Goal: Transaction & Acquisition: Download file/media

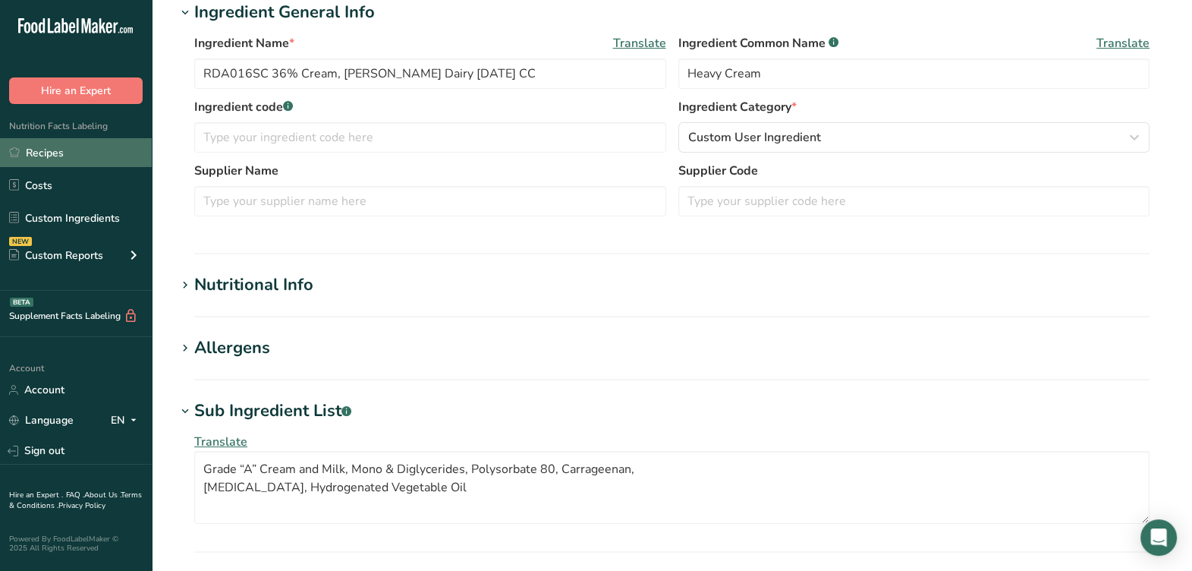
click at [93, 153] on link "Recipes" at bounding box center [76, 152] width 152 height 29
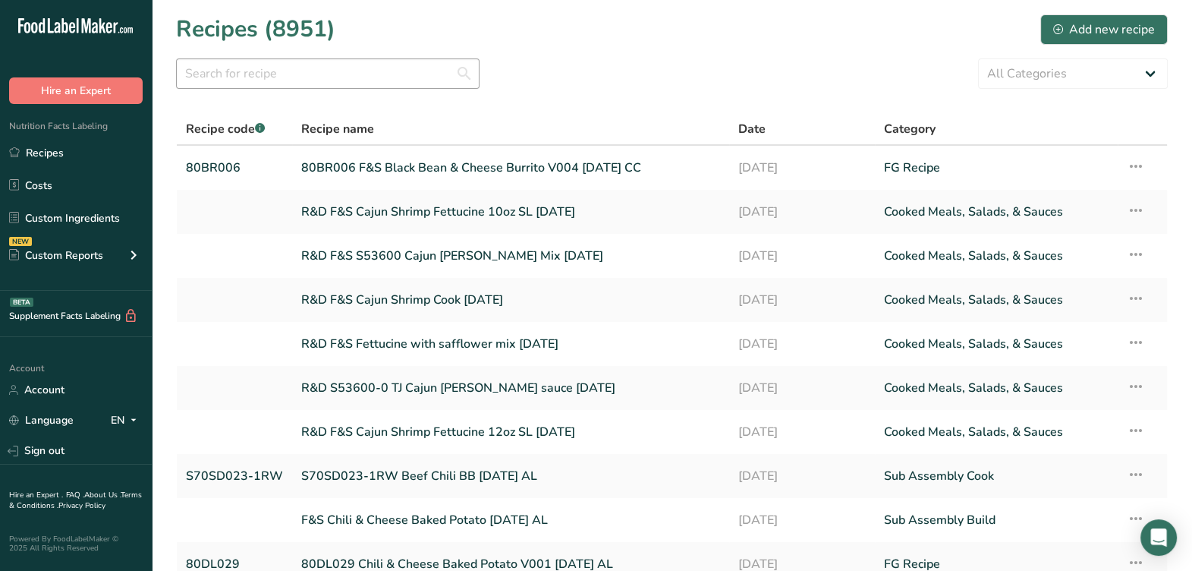
click at [410, 90] on section "Recipes (8951) Add new recipe All Categories Baked Goods Beverages Confectioner…" at bounding box center [672, 329] width 1040 height 659
click at [404, 83] on input "text" at bounding box center [327, 73] width 303 height 30
click at [467, 75] on input "F&S chili & cheese baked potato" at bounding box center [327, 73] width 303 height 30
click at [398, 61] on input "F&S chili & cheese baked potato" at bounding box center [327, 73] width 303 height 30
type input "F&S chili & cheese baked potato 8-25-25"
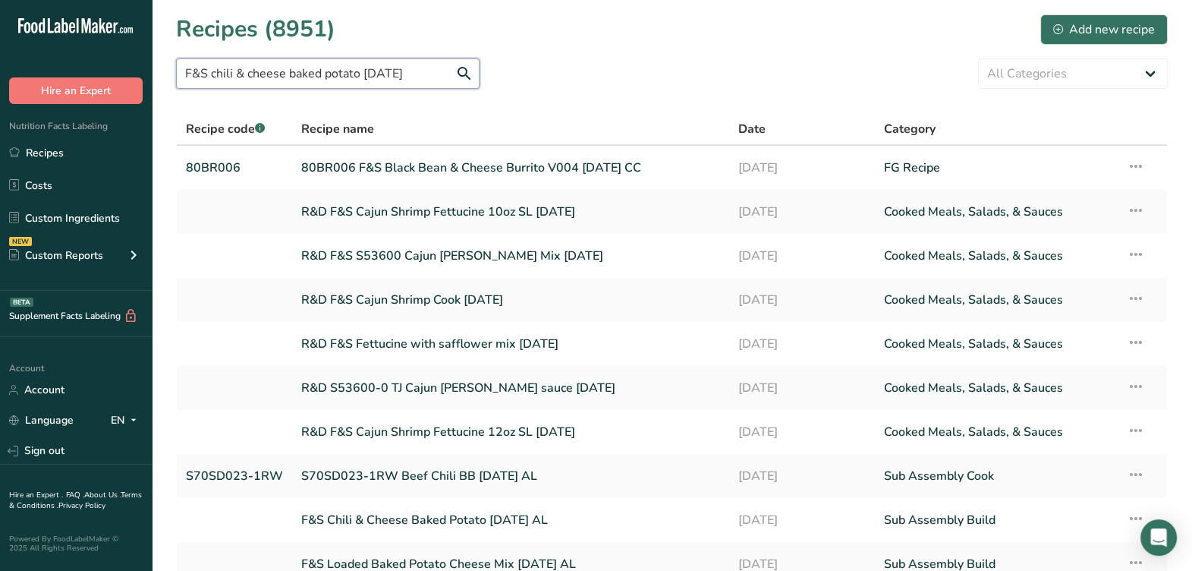
click at [470, 76] on input "F&S chili & cheese baked potato 8-25-25" at bounding box center [327, 73] width 303 height 30
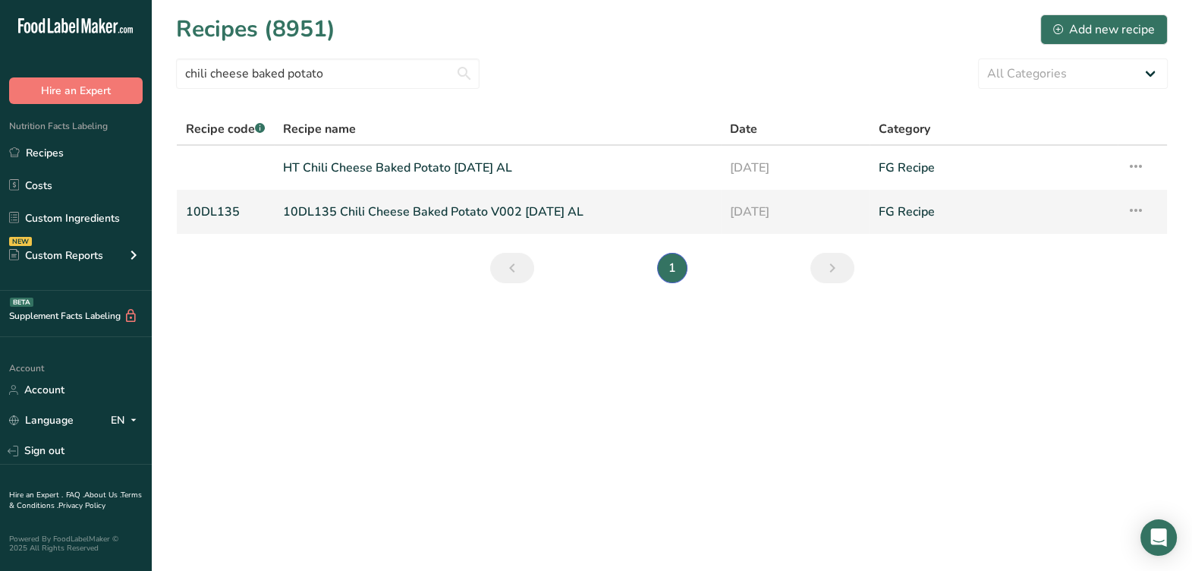
type input "chili cheese baked potato"
click at [387, 209] on link "10DL135 Chili Cheese Baked Potato V002 [DATE] AL" at bounding box center [497, 212] width 428 height 32
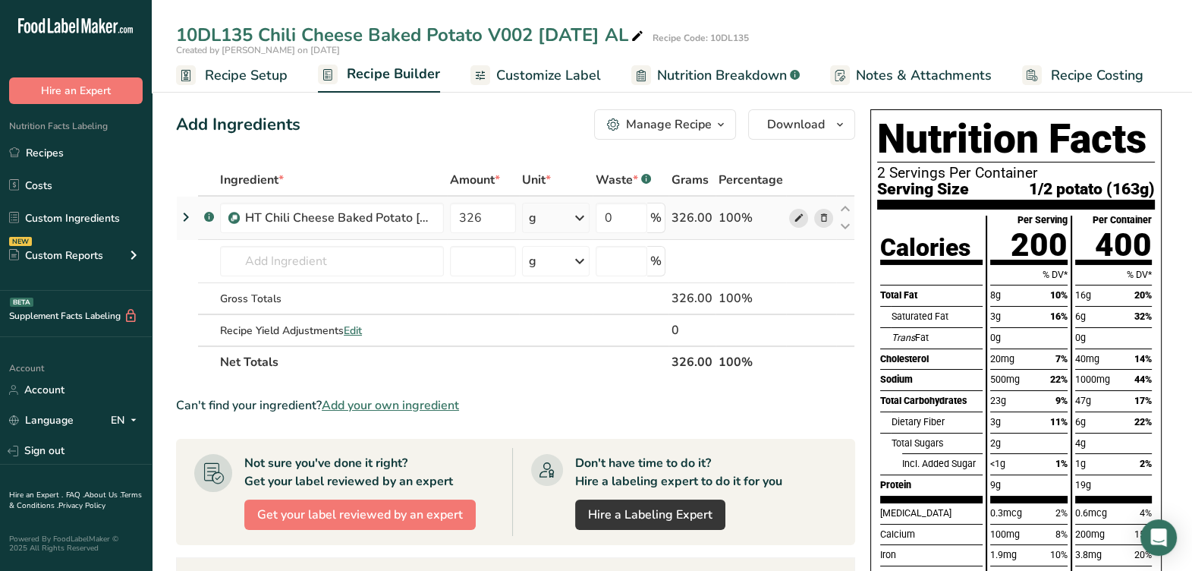
click at [793, 222] on icon at bounding box center [798, 218] width 11 height 16
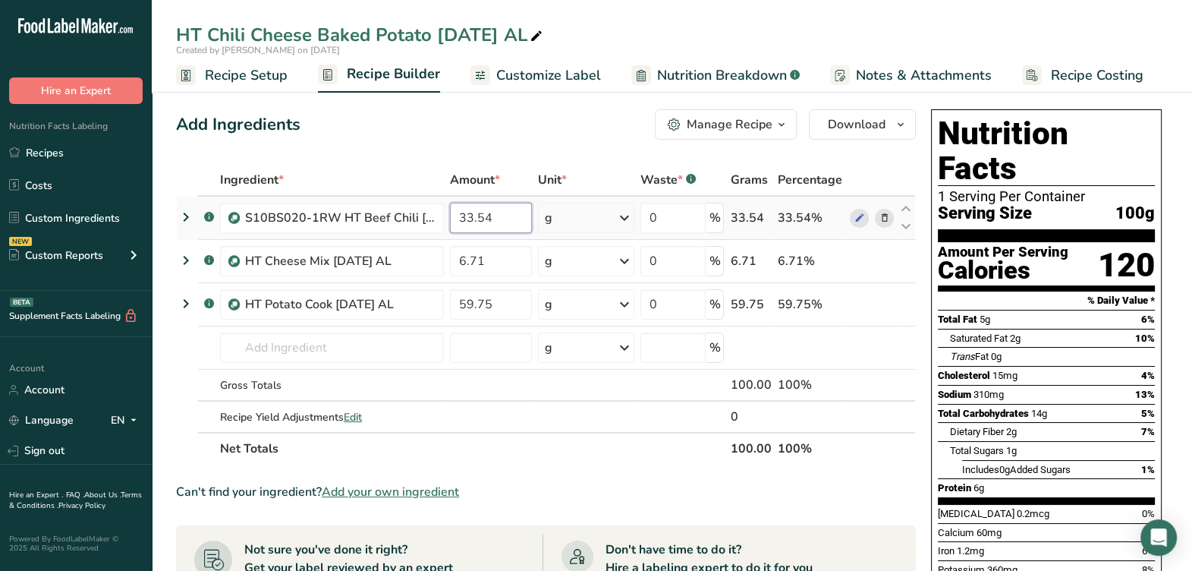
click at [527, 227] on input "33.54" at bounding box center [491, 218] width 82 height 30
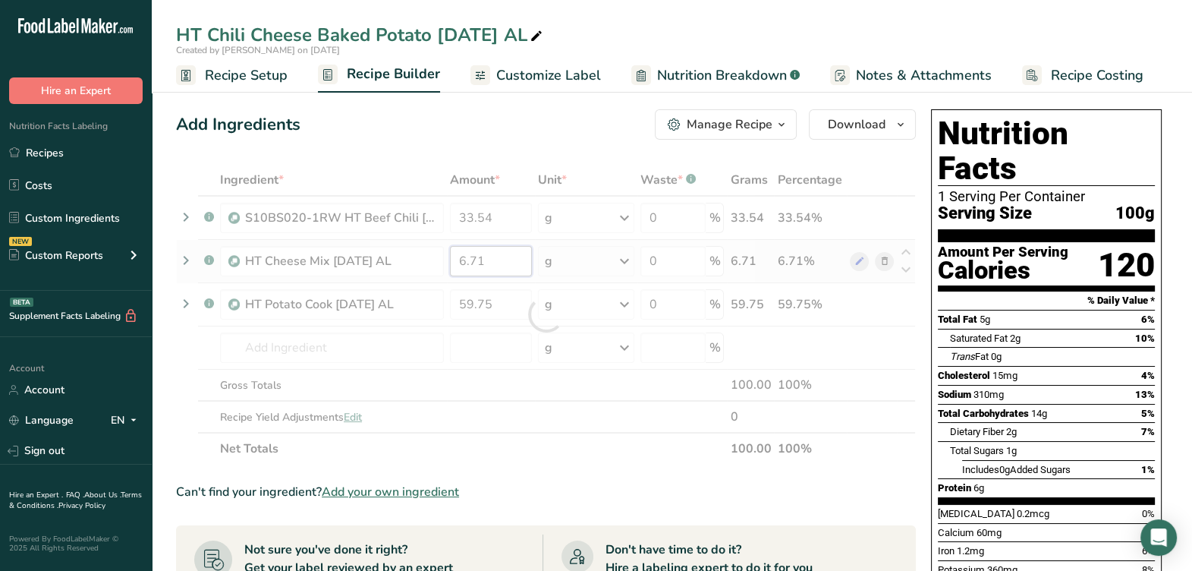
click at [501, 264] on div "Ingredient * Amount * Unit * Waste * .a-a{fill:#347362;}.b-a{fill:#fff;} Grams …" at bounding box center [546, 314] width 740 height 300
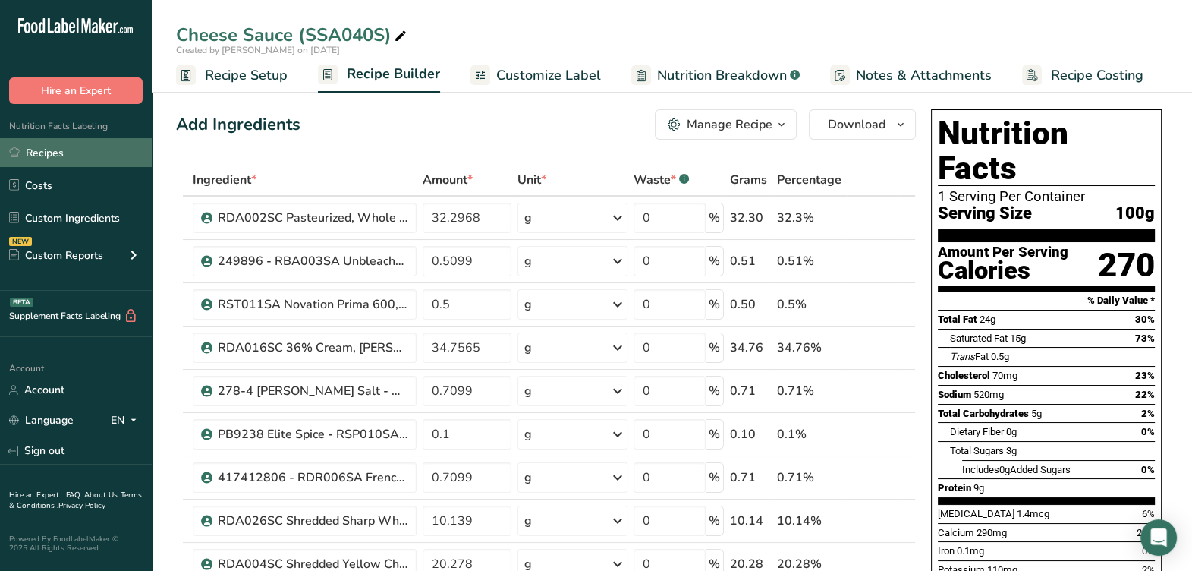
click at [131, 159] on link "Recipes" at bounding box center [76, 152] width 152 height 29
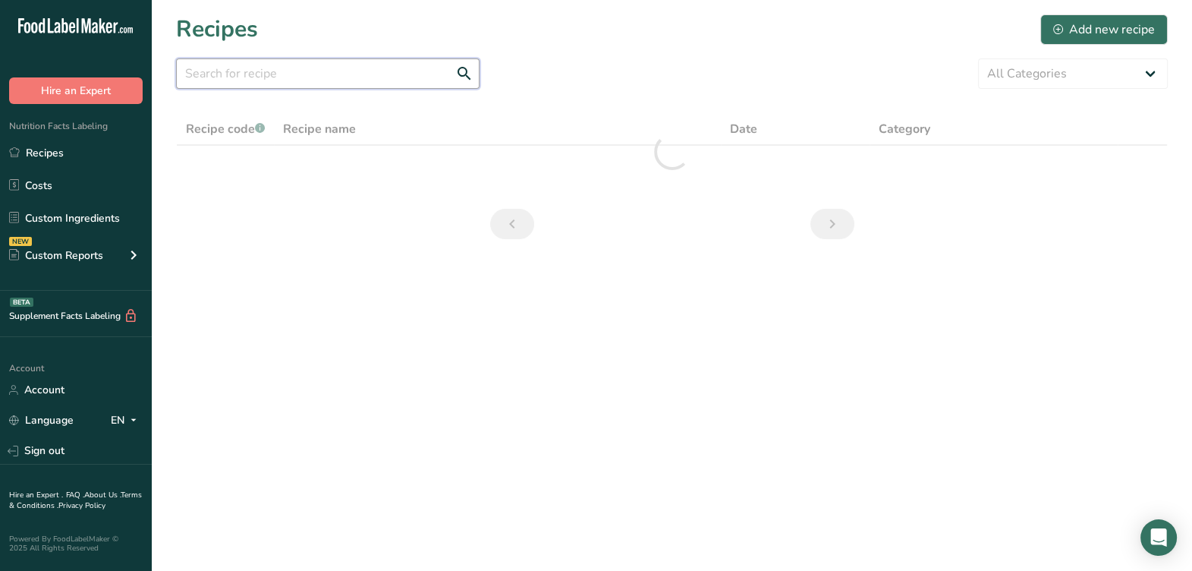
click at [330, 57] on section "Recipes Add new recipe All Categories Baked Goods Beverages Confectionery Cooke…" at bounding box center [672, 131] width 1040 height 263
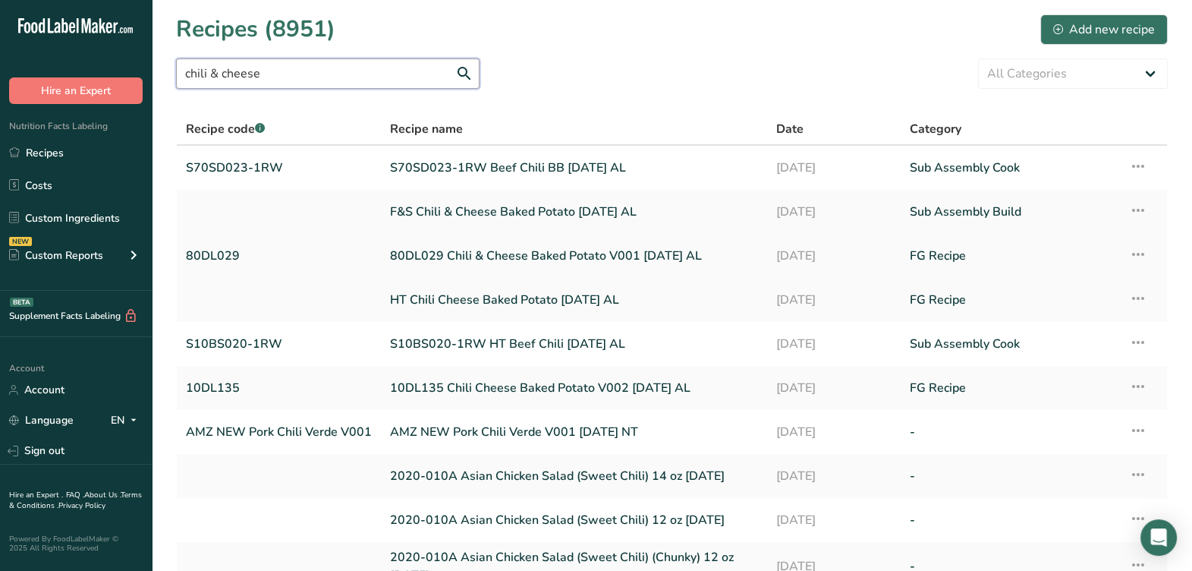
type input "chili & cheese"
click at [445, 253] on link "80DL029 Chili & Cheese Baked Potato V001 [DATE] AL" at bounding box center [574, 256] width 368 height 32
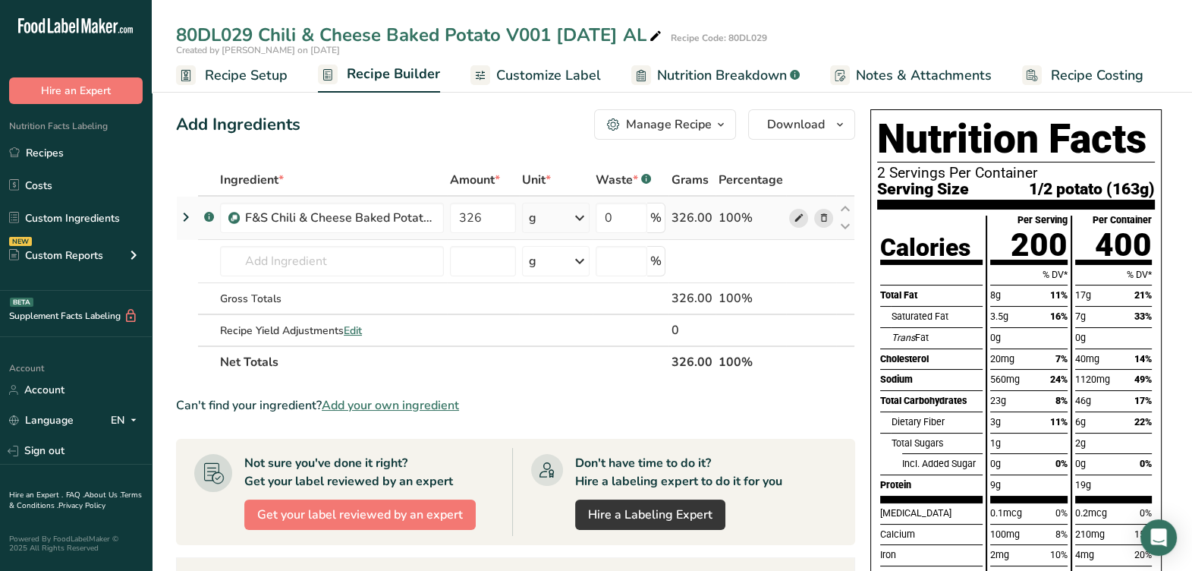
click at [799, 221] on icon at bounding box center [798, 218] width 11 height 16
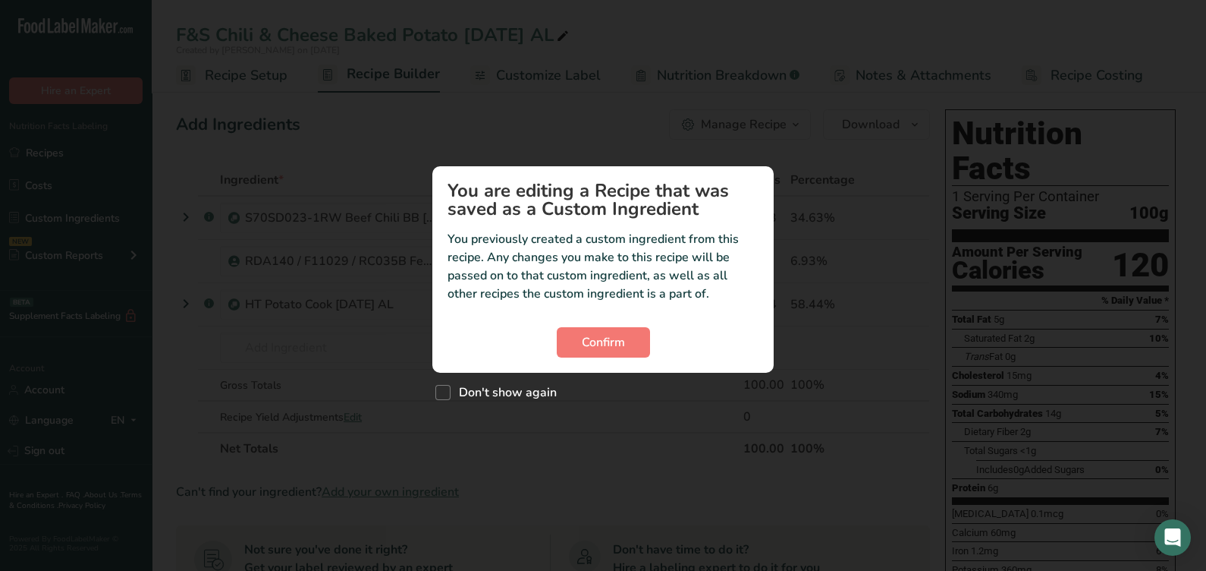
click at [630, 360] on section "You are editing a Recipe that was saved as a Custom Ingredient You previously c…" at bounding box center [602, 269] width 341 height 206
click at [626, 349] on button "Confirm" at bounding box center [603, 342] width 93 height 30
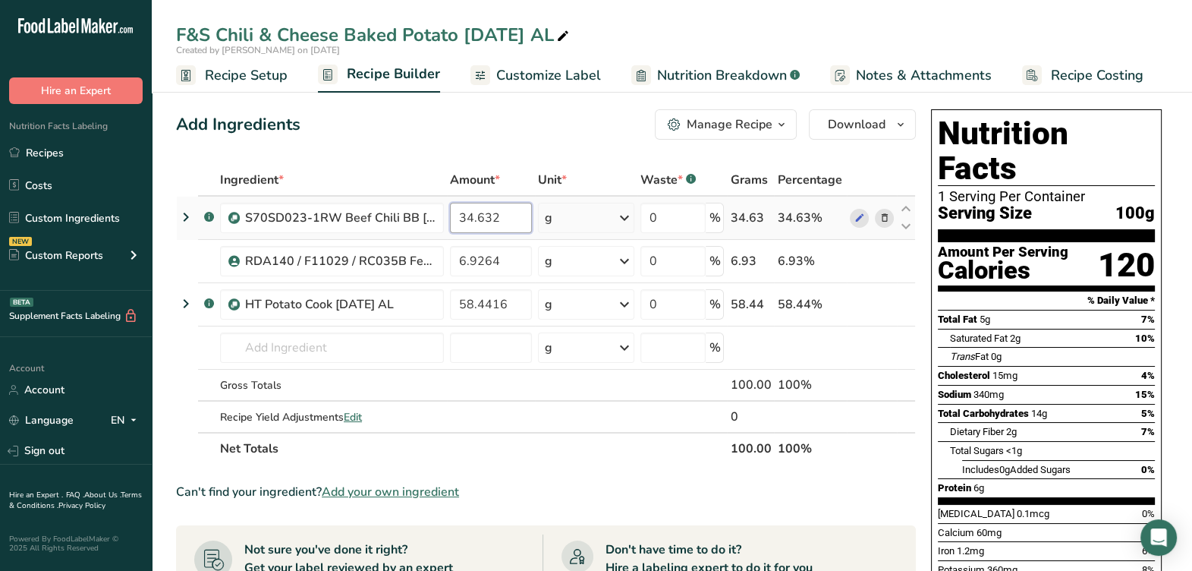
click at [516, 225] on input "34.632" at bounding box center [491, 218] width 82 height 30
type input "33.54"
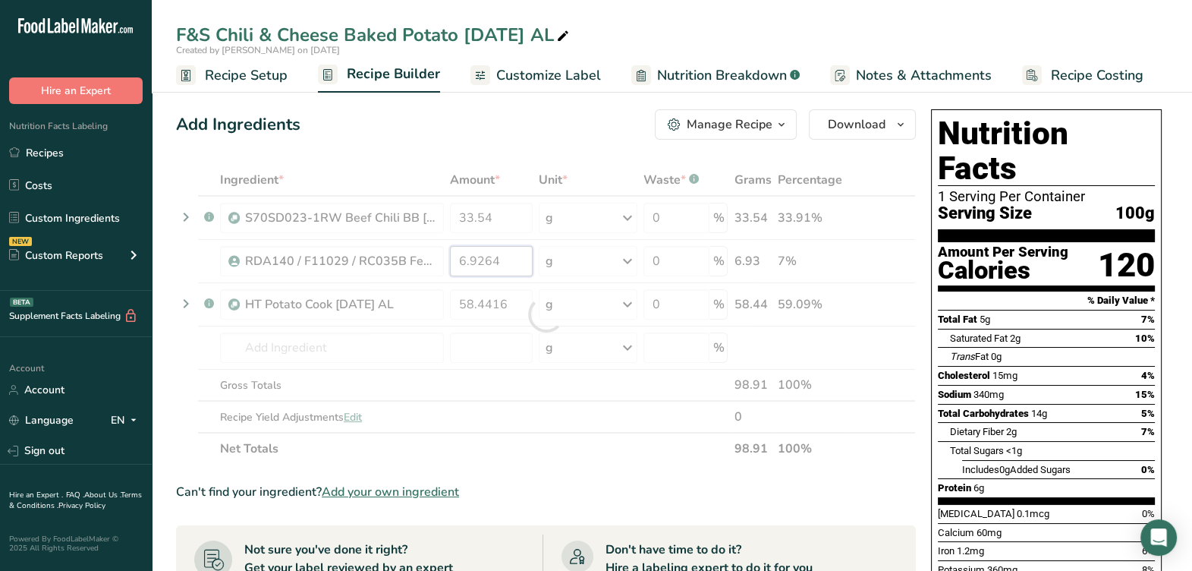
click at [511, 250] on div "Ingredient * Amount * Unit * Waste * .a-a{fill:#347362;}.b-a{fill:#fff;} Grams …" at bounding box center [546, 314] width 740 height 300
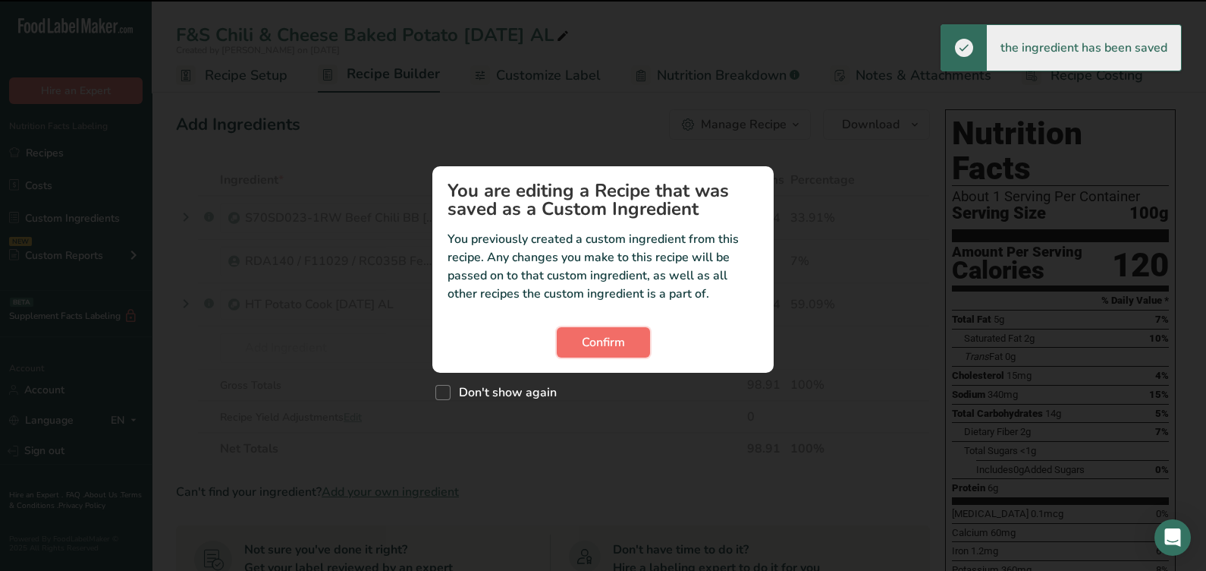
click at [584, 332] on button "Confirm" at bounding box center [603, 342] width 93 height 30
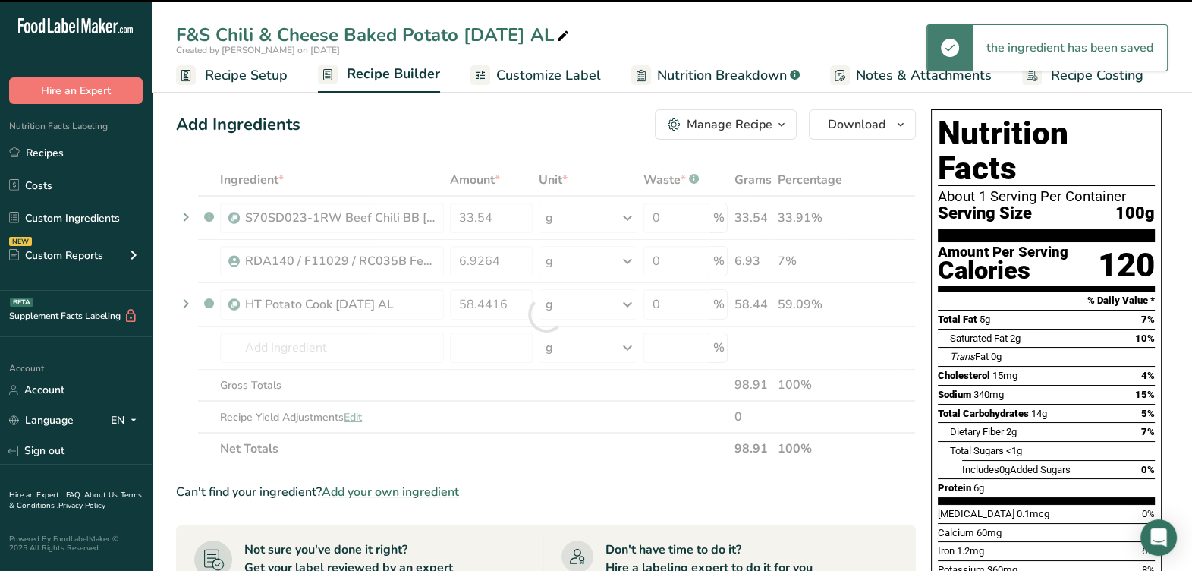
click at [521, 263] on div at bounding box center [546, 314] width 740 height 300
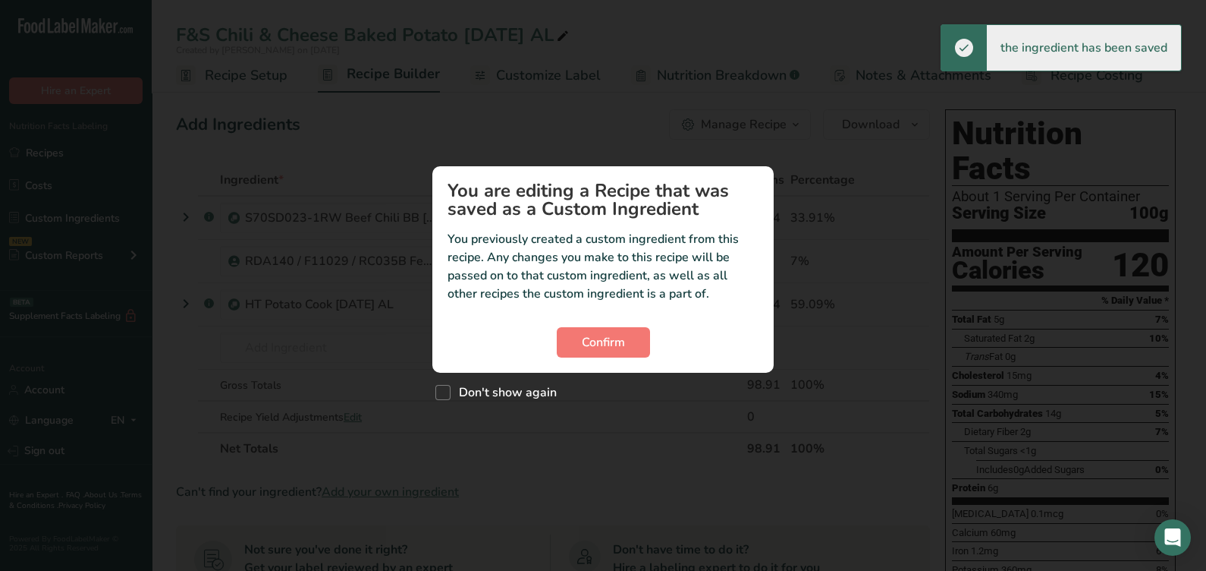
drag, startPoint x: 514, startPoint y: 382, endPoint x: 508, endPoint y: 391, distance: 10.5
click at [511, 384] on div "Don't show again" at bounding box center [602, 389] width 341 height 33
drag, startPoint x: 508, startPoint y: 395, endPoint x: 520, endPoint y: 379, distance: 20.0
click at [508, 392] on span "Don't show again" at bounding box center [504, 392] width 106 height 15
click at [445, 392] on input "Don't show again" at bounding box center [440, 392] width 10 height 10
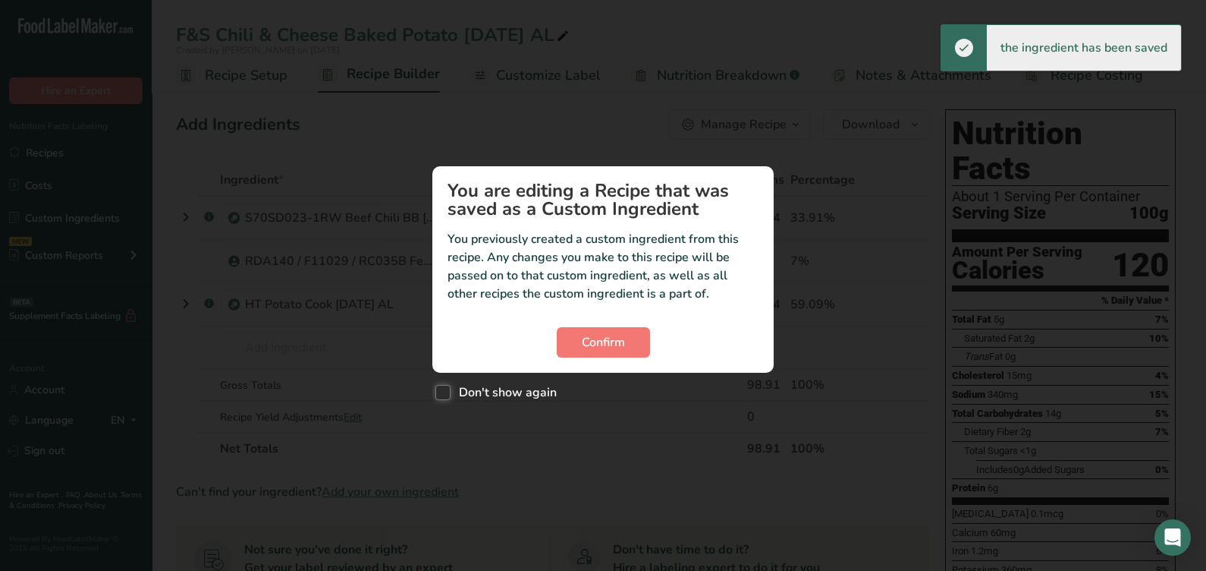
checkbox input "true"
click at [560, 360] on section "You are editing a Recipe that was saved as a Custom Ingredient You previously c…" at bounding box center [602, 269] width 341 height 206
drag, startPoint x: 575, startPoint y: 343, endPoint x: 558, endPoint y: 335, distance: 18.3
click at [575, 343] on button "Confirm" at bounding box center [603, 342] width 93 height 30
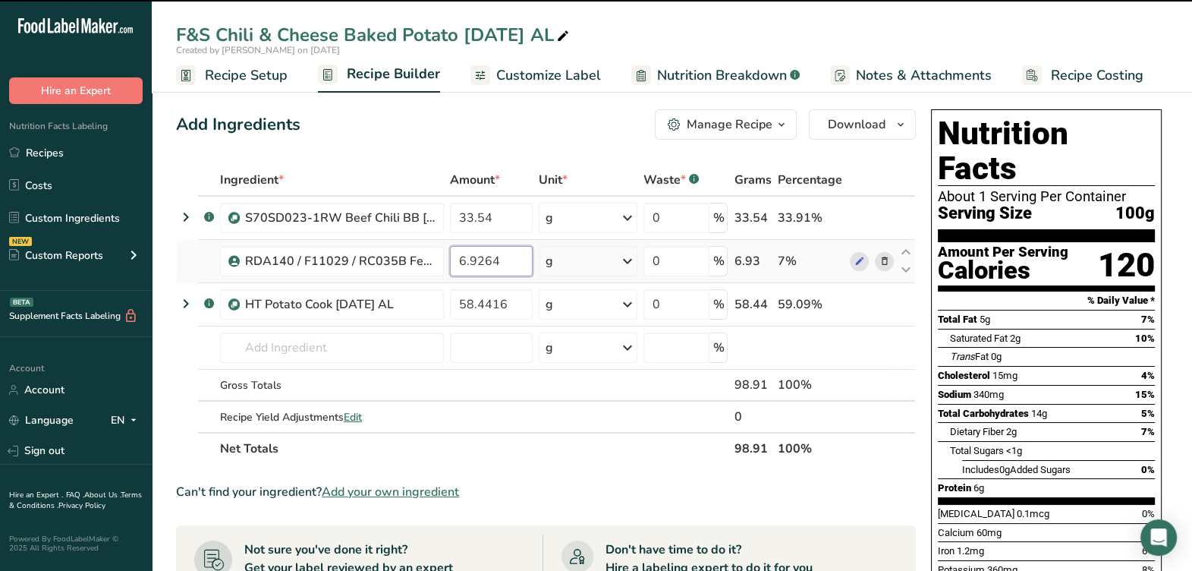
click at [505, 257] on input "6.9264" at bounding box center [491, 261] width 83 height 30
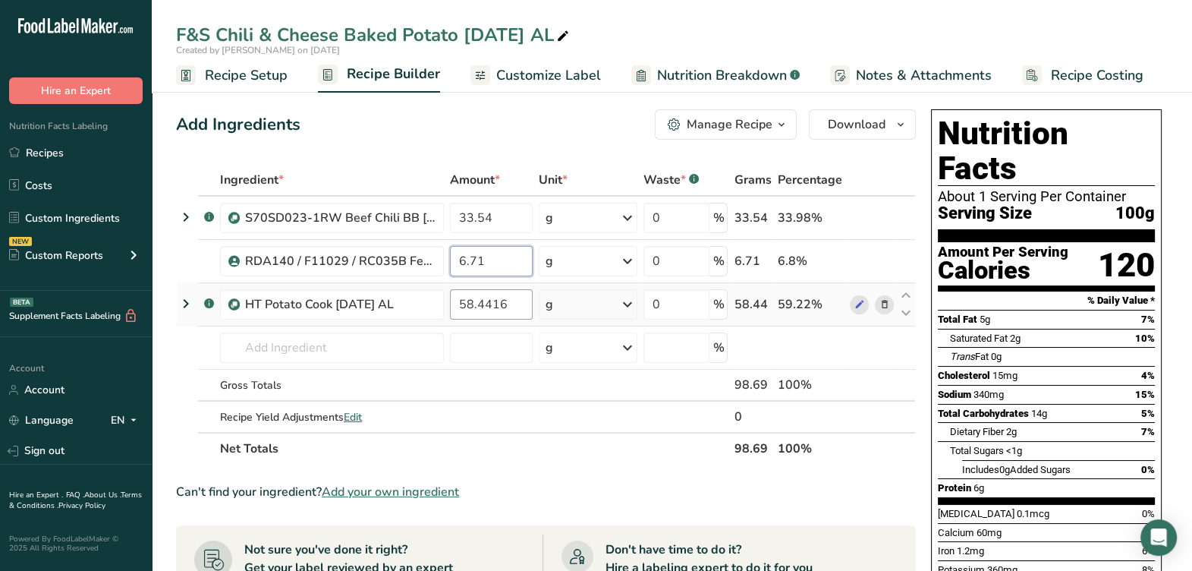
type input "6.71"
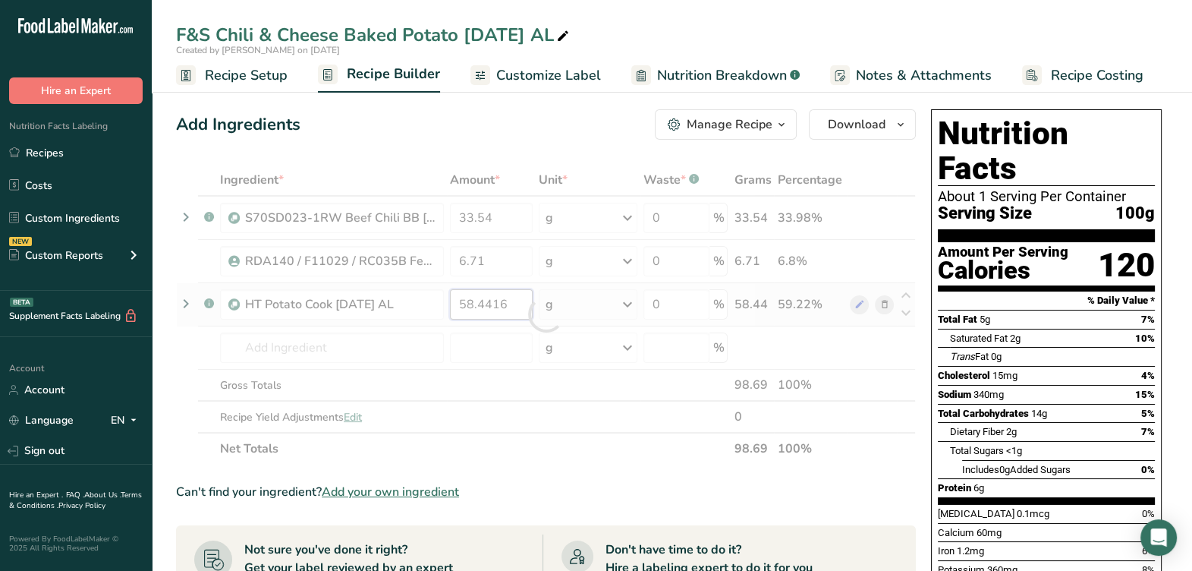
click at [518, 303] on div "Ingredient * Amount * Unit * Waste * .a-a{fill:#347362;}.b-a{fill:#fff;} Grams …" at bounding box center [546, 314] width 740 height 300
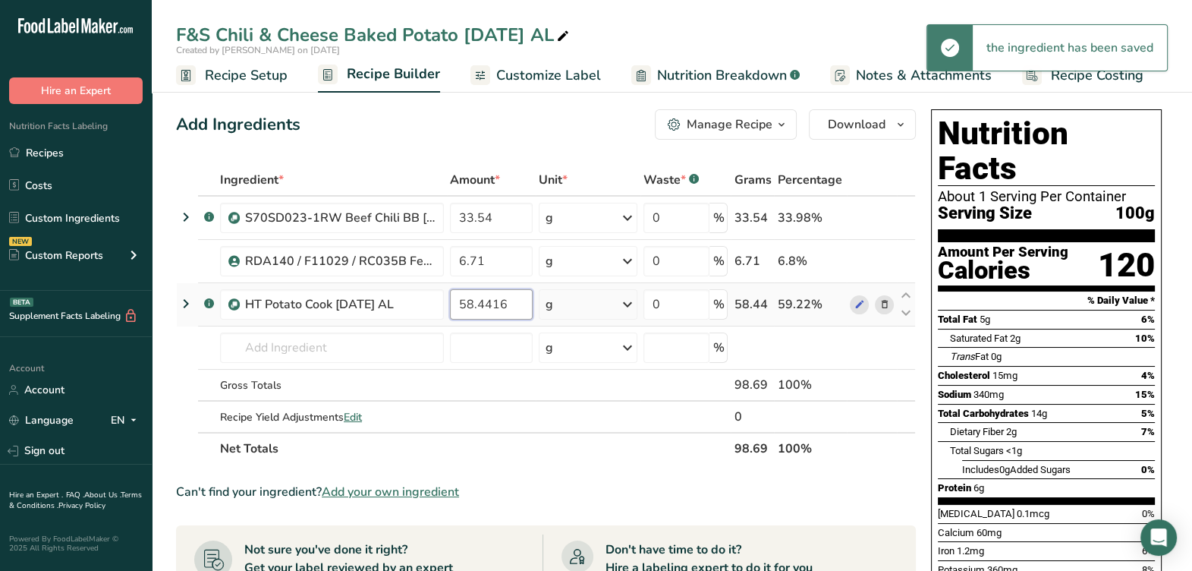
click at [517, 303] on input "58.4416" at bounding box center [491, 304] width 83 height 30
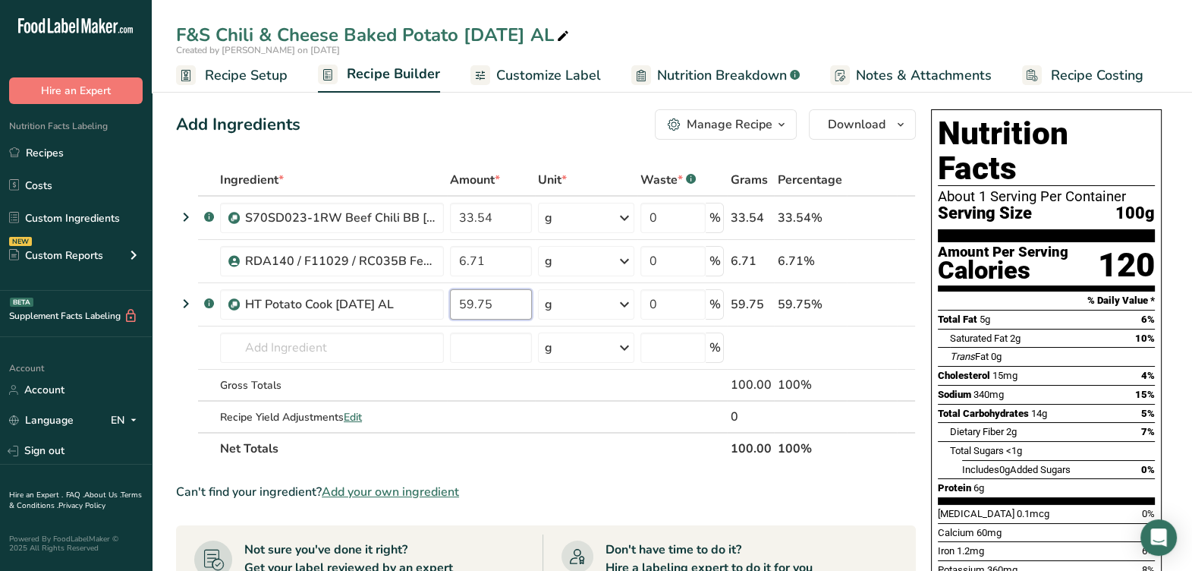
type input "59.75"
click at [610, 505] on section "Ingredient * Amount * Unit * Waste * .a-a{fill:#347362;}.b-a{fill:#fff;} Grams …" at bounding box center [546, 578] width 740 height 829
click at [700, 115] on div "Manage Recipe" at bounding box center [730, 124] width 86 height 18
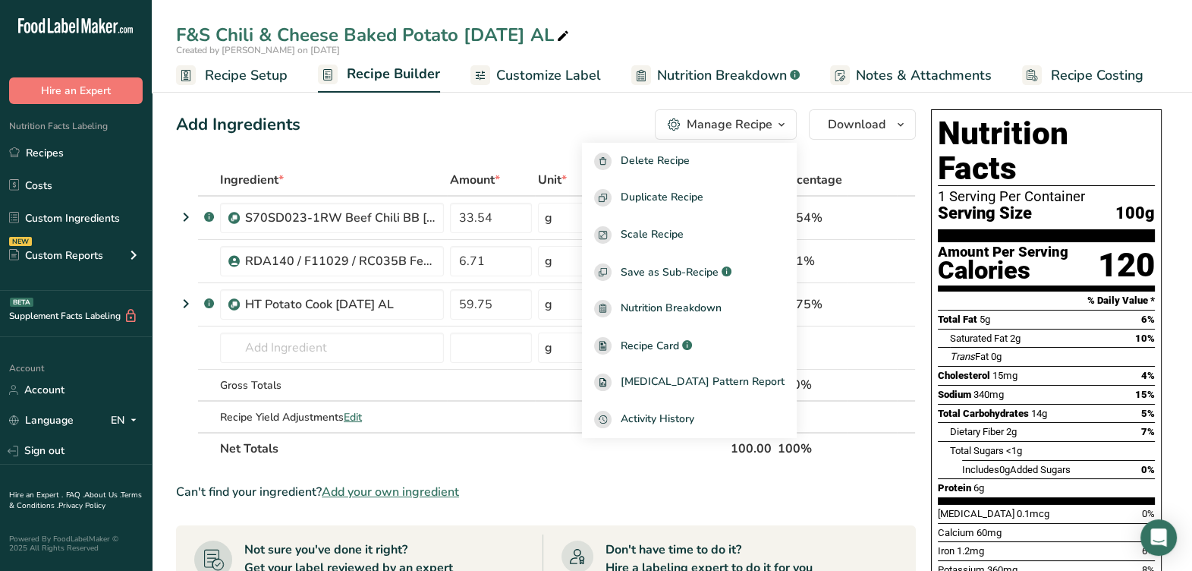
click at [425, 116] on div "Add Ingredients Manage Recipe Delete Recipe Duplicate Recipe Scale Recipe Save …" at bounding box center [546, 124] width 740 height 30
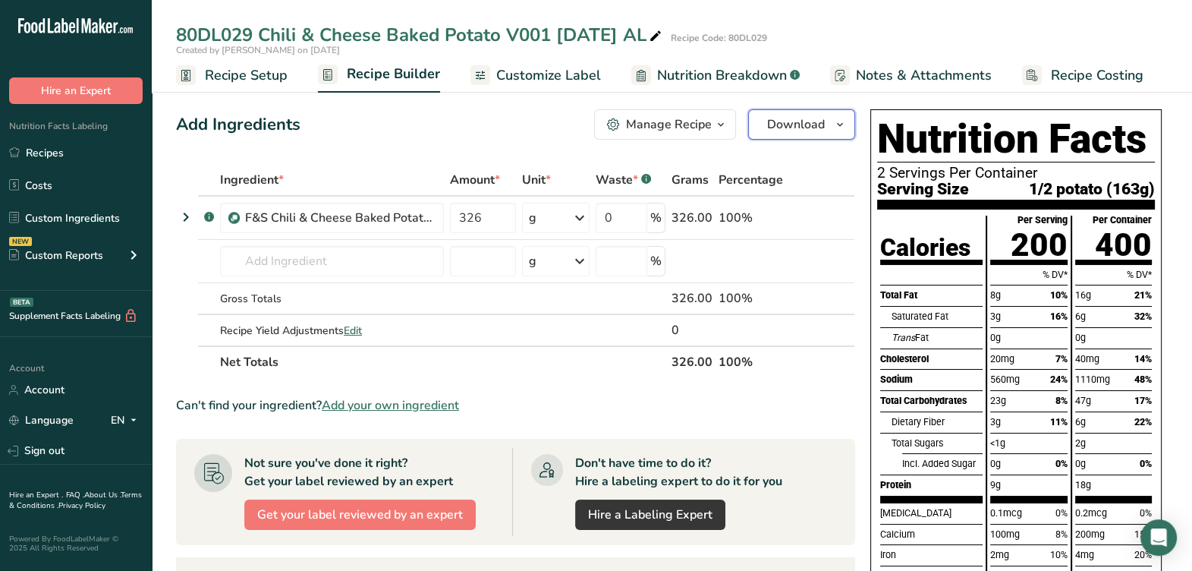
click at [802, 123] on span "Download" at bounding box center [796, 124] width 58 height 18
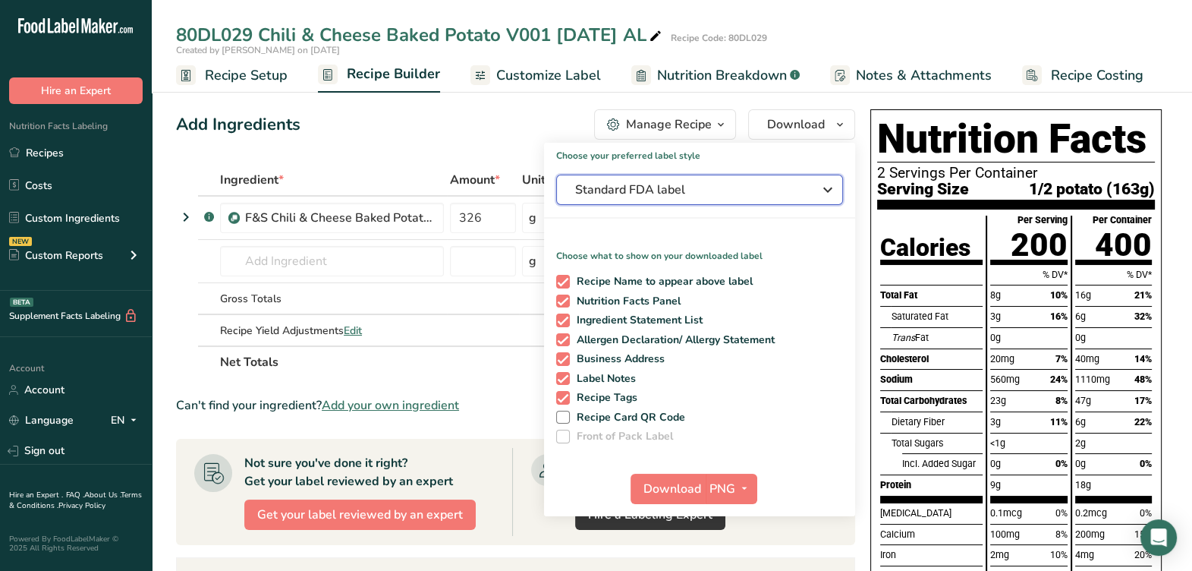
click at [698, 193] on span "Standard FDA label" at bounding box center [689, 190] width 228 height 18
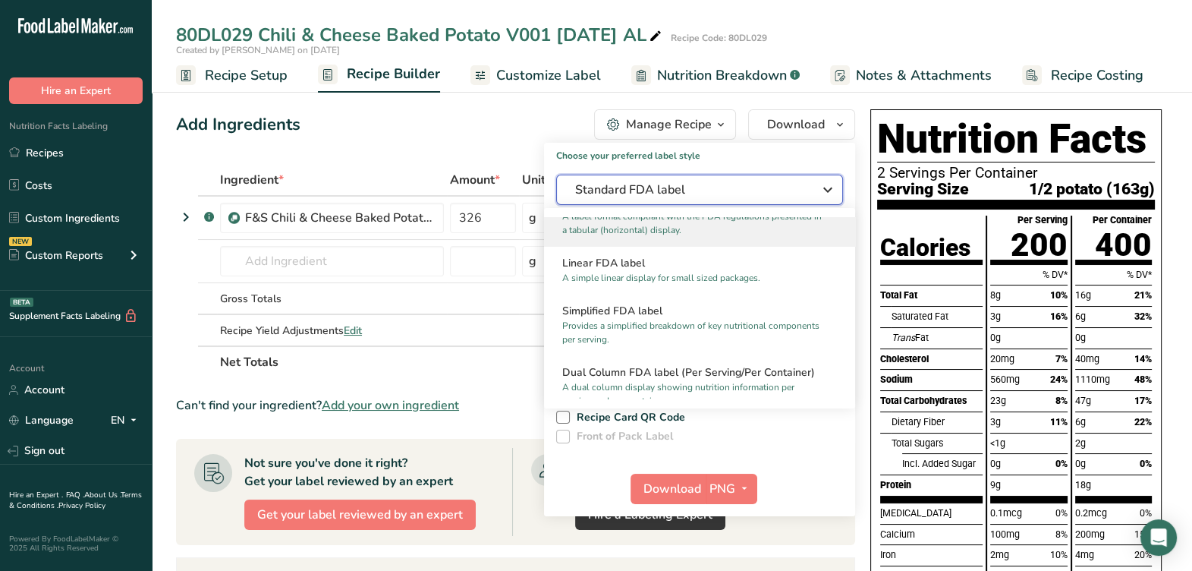
scroll to position [189, 0]
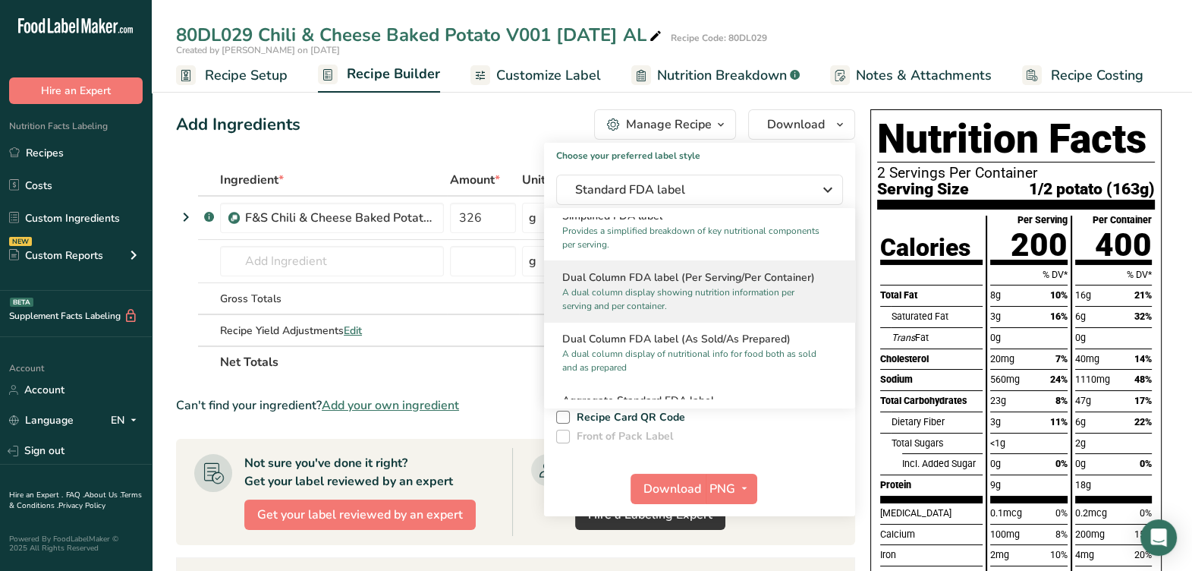
drag, startPoint x: 673, startPoint y: 294, endPoint x: 640, endPoint y: 303, distance: 34.6
click at [673, 293] on p "A dual column display showing nutrition information per serving and per contain…" at bounding box center [692, 298] width 261 height 27
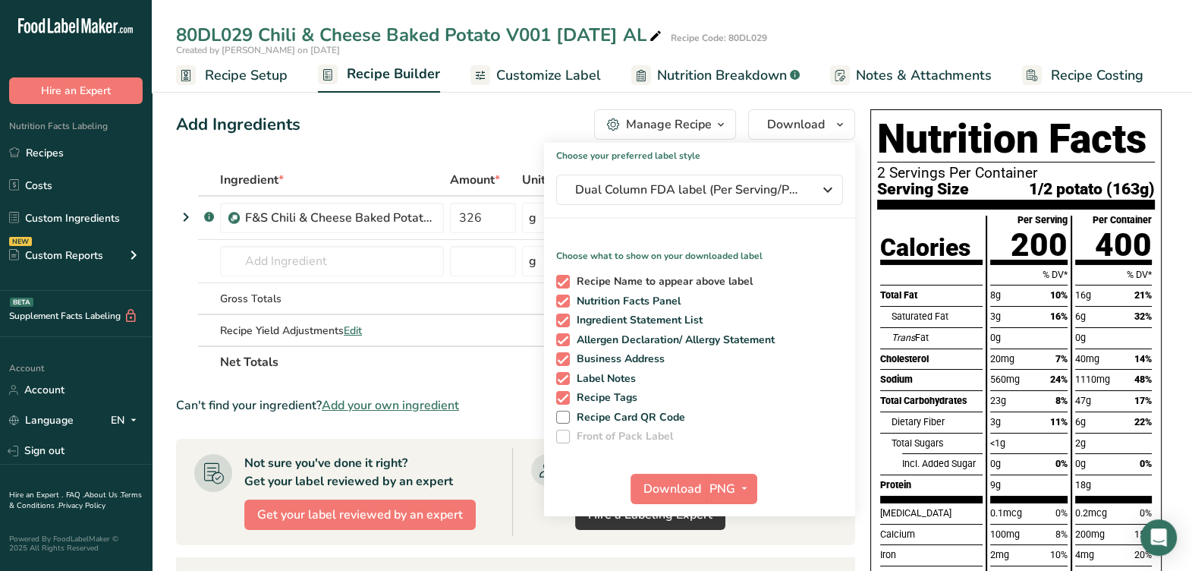
click at [562, 284] on span at bounding box center [563, 282] width 14 height 14
click at [562, 284] on input "Recipe Name to appear above label" at bounding box center [561, 281] width 10 height 10
checkbox input "false"
click at [556, 322] on span at bounding box center [563, 320] width 14 height 14
click at [556, 322] on input "Ingredient Statement List" at bounding box center [561, 320] width 10 height 10
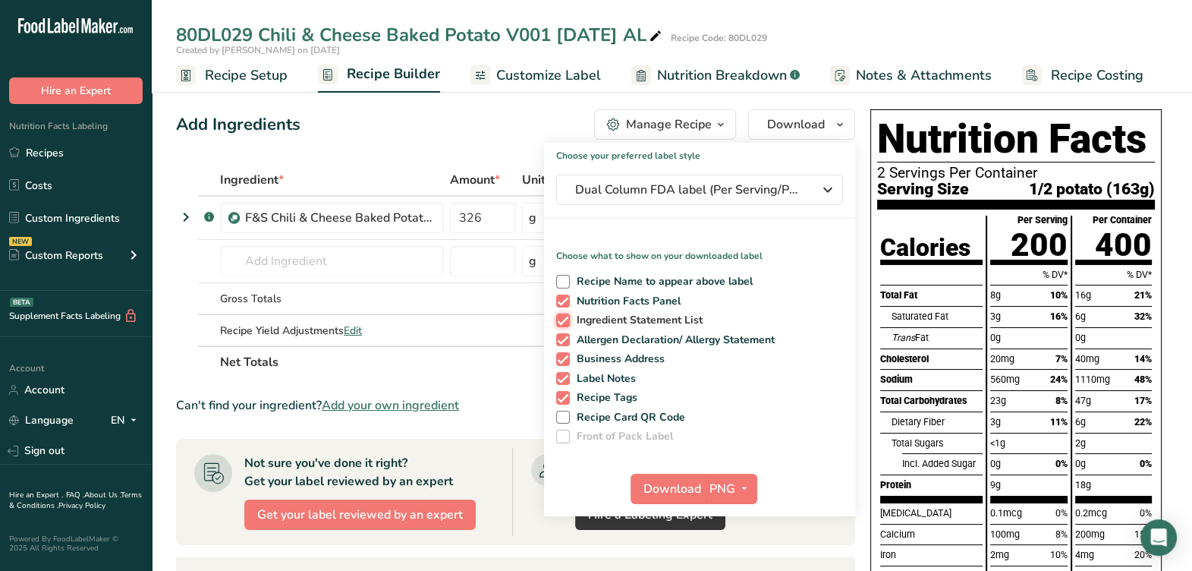
checkbox input "false"
click at [564, 340] on span at bounding box center [563, 340] width 14 height 14
click at [564, 340] on input "Allergen Declaration/ Allergy Statement" at bounding box center [561, 340] width 10 height 10
checkbox input "false"
click at [562, 364] on span at bounding box center [563, 359] width 14 height 14
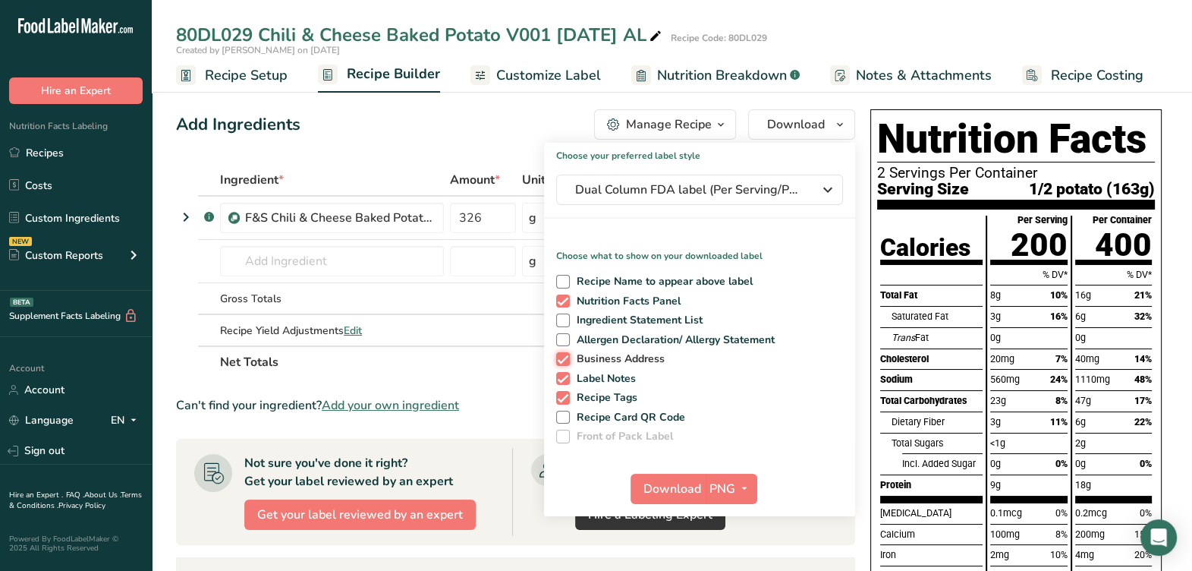
click at [562, 363] on input "Business Address" at bounding box center [561, 359] width 10 height 10
checkbox input "false"
click at [561, 373] on span at bounding box center [563, 379] width 14 height 14
click at [561, 373] on input "Label Notes" at bounding box center [561, 378] width 10 height 10
checkbox input "false"
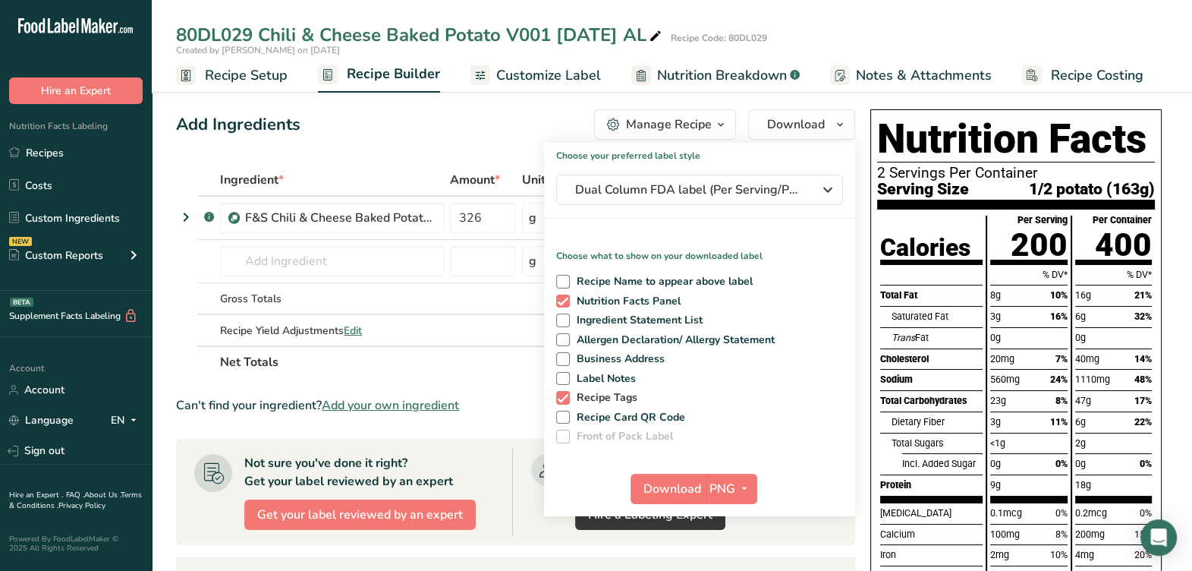
click at [559, 398] on span at bounding box center [563, 398] width 14 height 14
click at [559, 398] on input "Recipe Tags" at bounding box center [561, 397] width 10 height 10
checkbox input "false"
click at [665, 493] on span "Download" at bounding box center [672, 488] width 58 height 18
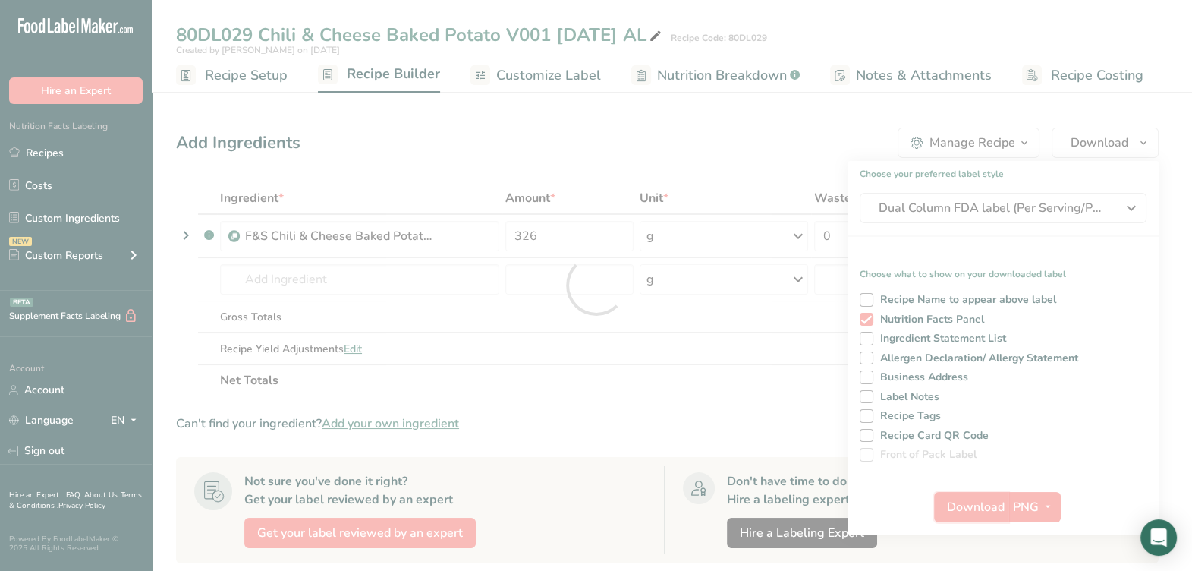
scroll to position [0, 0]
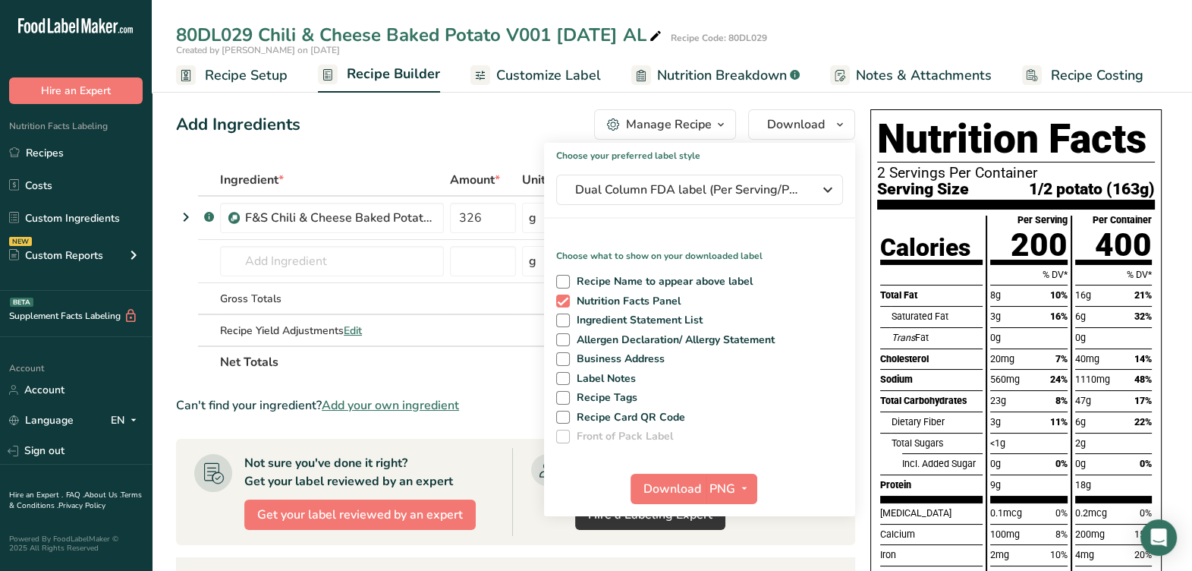
click at [374, 95] on section "Add Ingredients Manage Recipe Delete Recipe Duplicate Recipe Scale Recipe Save …" at bounding box center [672, 517] width 1040 height 876
